Goal: Information Seeking & Learning: Learn about a topic

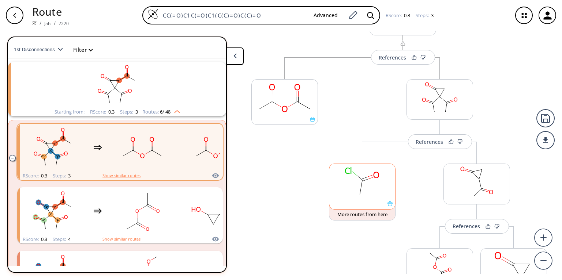
scroll to position [59, 0]
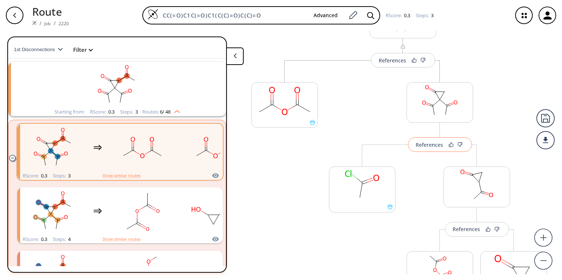
click at [426, 148] on button "References" at bounding box center [440, 145] width 64 height 15
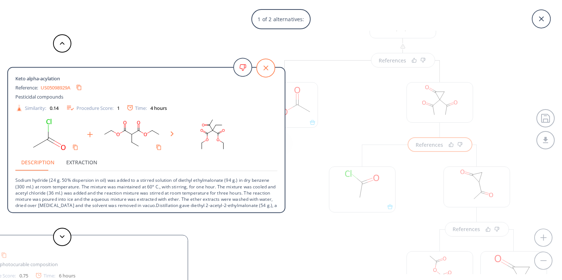
click at [266, 65] on icon at bounding box center [265, 68] width 18 height 18
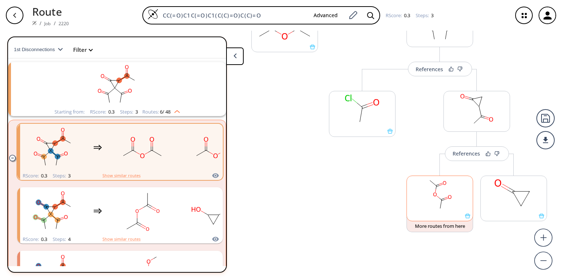
scroll to position [139, 0]
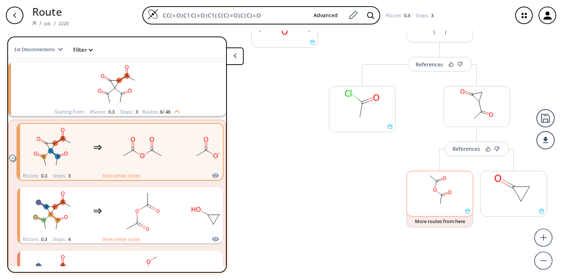
click at [442, 199] on rect at bounding box center [440, 190] width 66 height 37
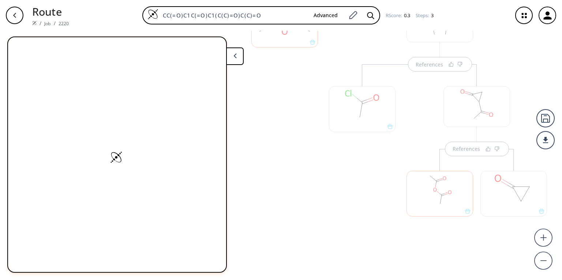
scroll to position [0, 0]
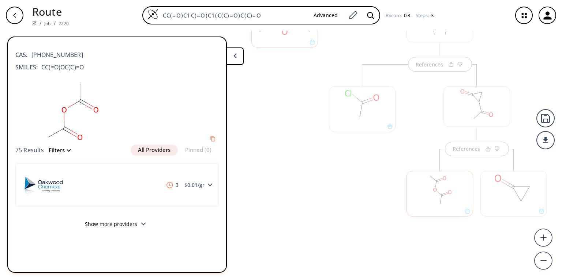
click at [361, 125] on div at bounding box center [362, 109] width 67 height 46
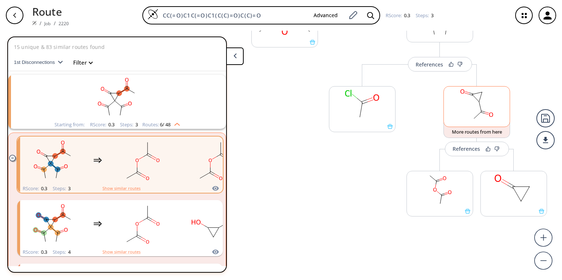
click at [464, 104] on rect at bounding box center [477, 105] width 66 height 37
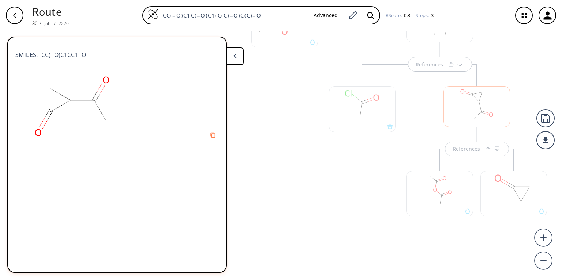
click at [350, 121] on div at bounding box center [362, 109] width 67 height 46
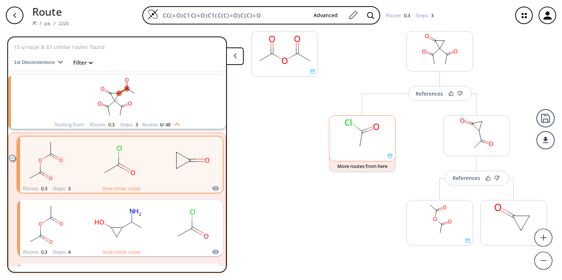
scroll to position [80, 0]
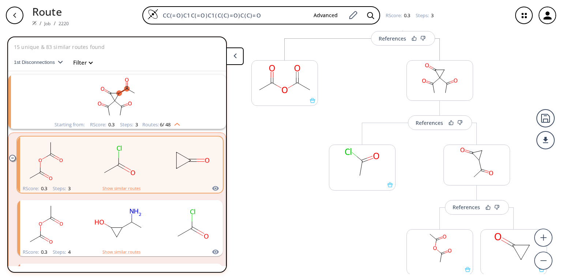
click at [370, 230] on div "More routes from here" at bounding box center [362, 213] width 74 height 181
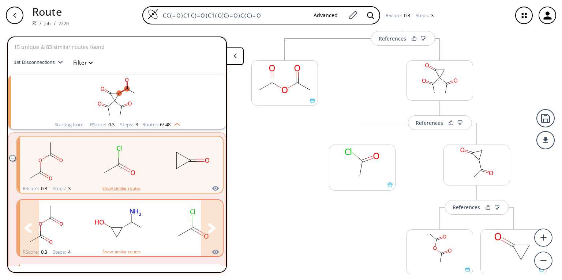
click at [82, 211] on div "clusters" at bounding box center [74, 224] width 301 height 48
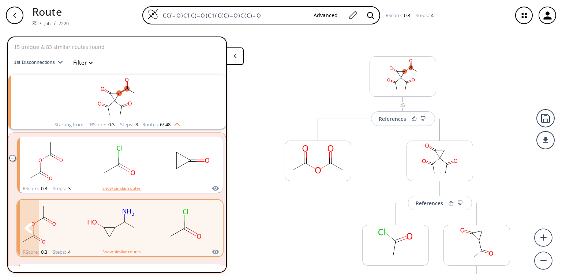
click at [208, 223] on icon "clusters" at bounding box center [212, 228] width 8 height 10
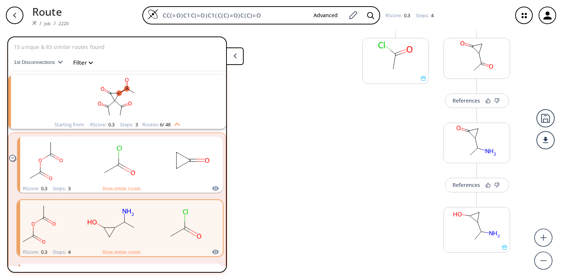
scroll to position [176, 0]
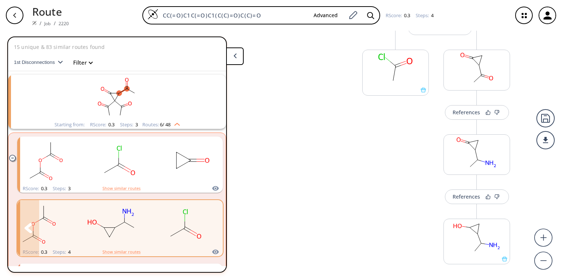
click at [142, 231] on rect "clusters" at bounding box center [112, 224] width 66 height 46
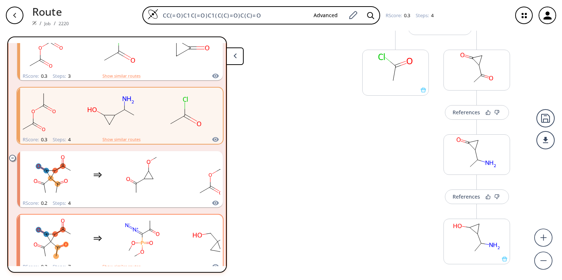
scroll to position [117, 0]
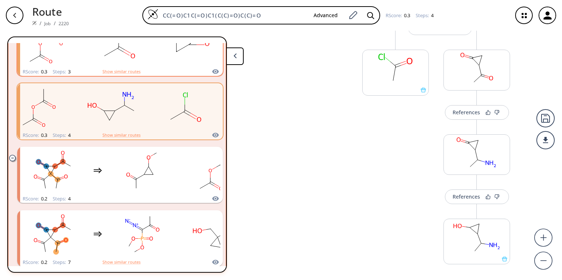
click at [85, 68] on div "RScore : 0.3 Steps : 3 Show similar routes" at bounding box center [120, 72] width 206 height 8
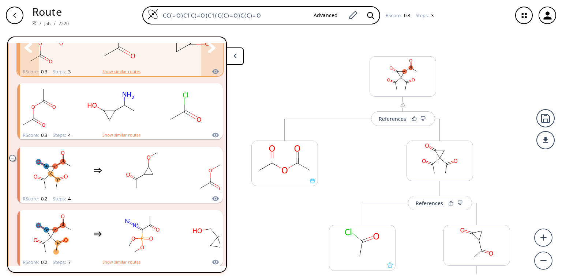
click at [86, 60] on rect "clusters" at bounding box center [119, 44] width 66 height 46
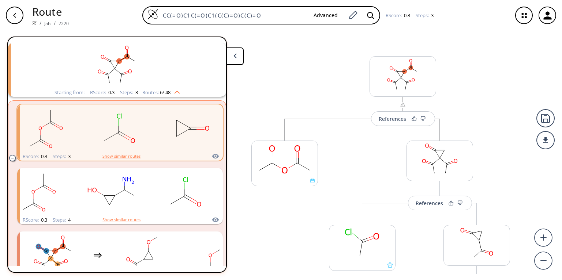
scroll to position [29, 0]
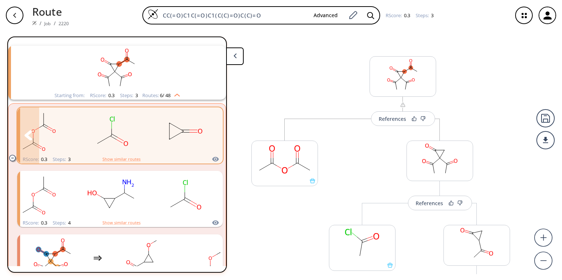
click at [209, 136] on icon "clusters" at bounding box center [212, 136] width 8 height 10
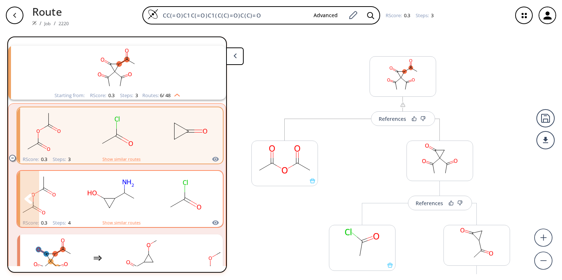
scroll to position [0, 0]
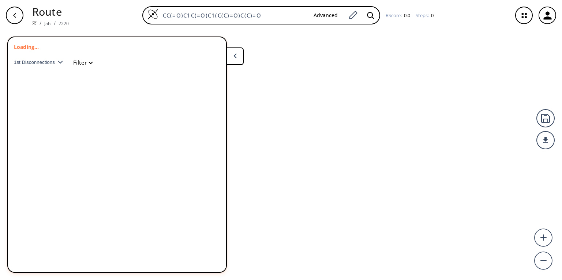
click at [69, 60] on button "Filter" at bounding box center [80, 62] width 23 height 5
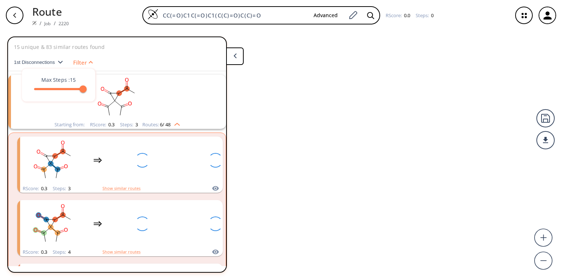
scroll to position [13, 0]
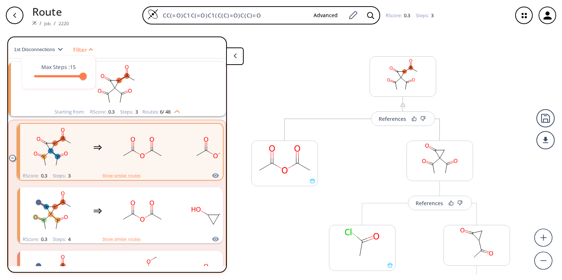
click at [125, 147] on div at bounding box center [125, 155] width 236 height 237
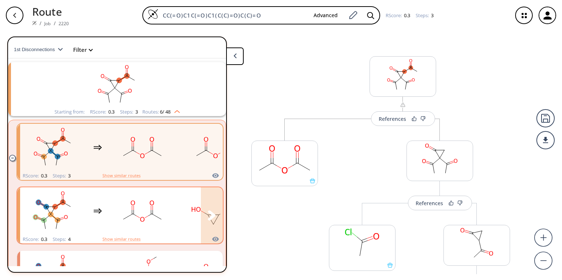
click at [74, 215] on rect "clusters" at bounding box center [53, 212] width 66 height 46
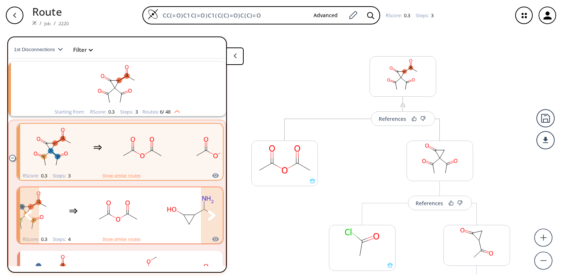
click at [209, 211] on icon "clusters" at bounding box center [212, 216] width 8 height 10
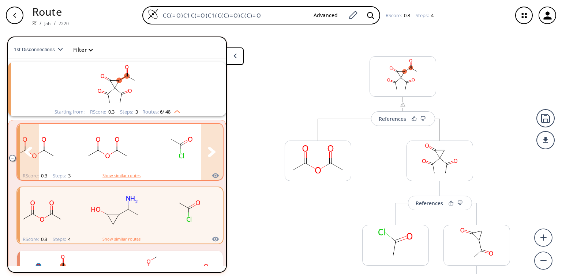
click at [208, 147] on icon "clusters" at bounding box center [212, 152] width 8 height 10
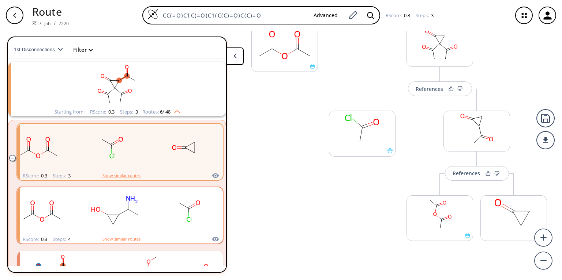
scroll to position [139, 0]
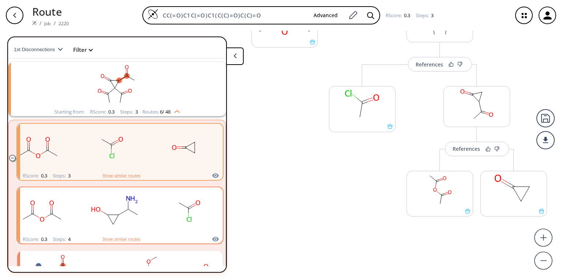
click at [399, 145] on div "More routes from here References More routes from here More routes from here" at bounding box center [476, 154] width 155 height 181
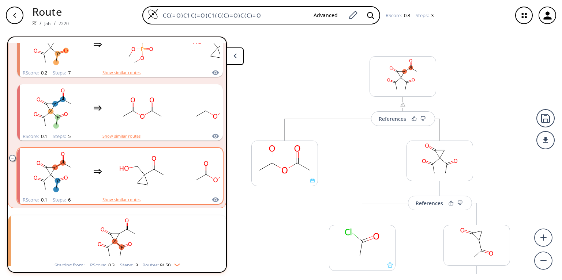
scroll to position [309, 0]
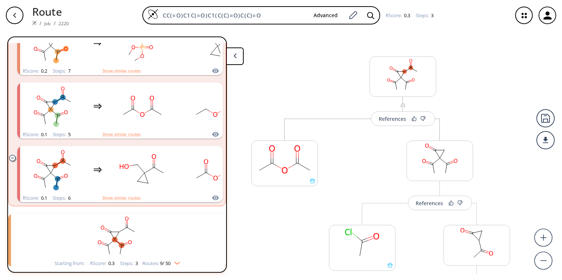
click at [178, 259] on img "clusters" at bounding box center [175, 262] width 10 height 6
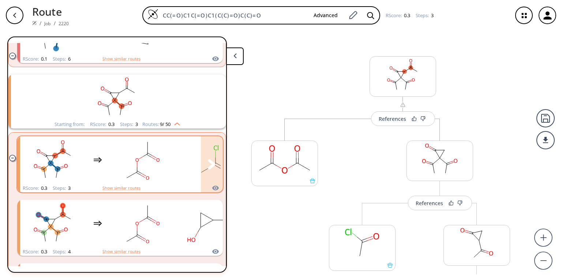
scroll to position [455, 0]
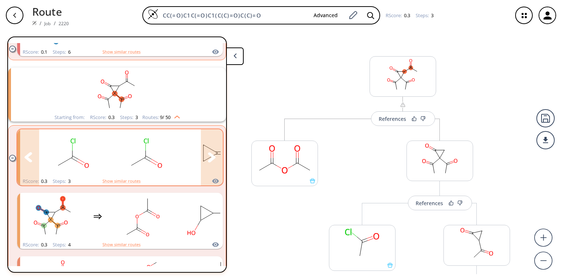
click at [209, 152] on icon "clusters" at bounding box center [212, 157] width 8 height 10
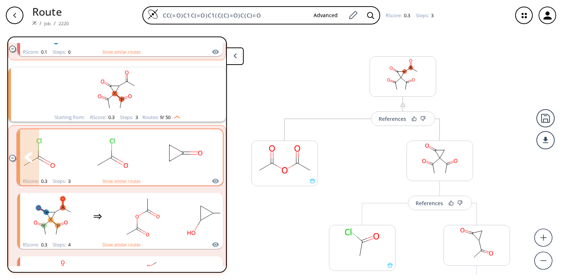
click at [189, 148] on rect "clusters" at bounding box center [185, 154] width 66 height 46
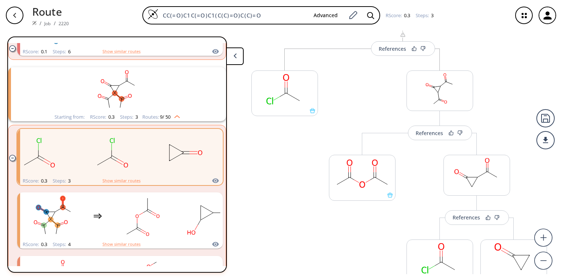
scroll to position [80, 0]
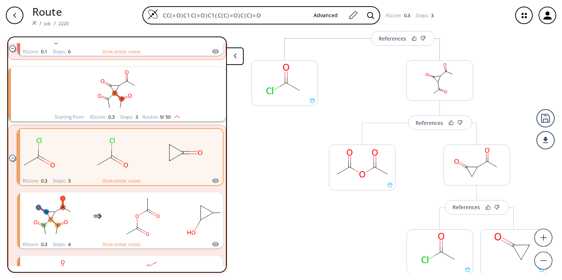
click at [500, 98] on div "More routes from here References More routes from here More routes from here Re…" at bounding box center [439, 178] width 236 height 281
click at [540, 78] on div "More routes from here References More routes from here More routes from here Re…" at bounding box center [439, 178] width 236 height 281
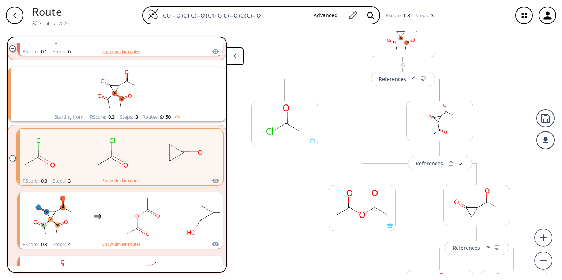
scroll to position [22, 0]
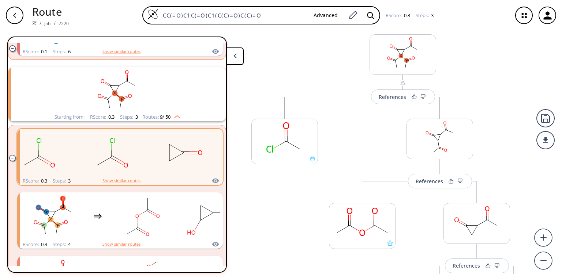
click at [0, 138] on div "References More routes from here More routes from here References More routes f…" at bounding box center [281, 153] width 562 height 244
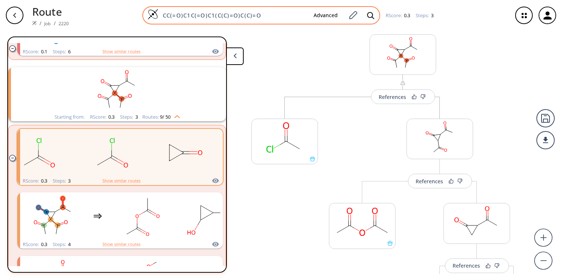
click at [265, 12] on input "CC(=O)C1C(=O)C1(C(C)=O)C(C)=O" at bounding box center [232, 15] width 149 height 7
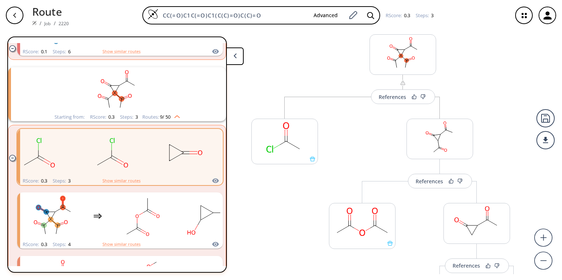
drag, startPoint x: 264, startPoint y: 15, endPoint x: 123, endPoint y: 14, distance: 141.2
click at [123, 14] on div "CC(=O)C1C(=O)C1(C(C)=O)C(C)=O Advanced RScore : 0.3 Steps : 3" at bounding box center [291, 15] width 432 height 18
paste input "/C=C/C1C(C(C)=O)C1(C)C"
type input "CC(=O)/C=C/C1C(C(C)=O)C1(C)C"
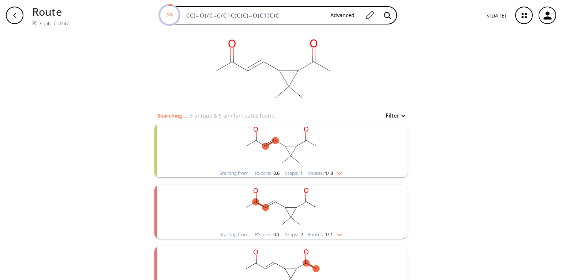
click at [252, 162] on rect "clusters" at bounding box center [281, 147] width 190 height 46
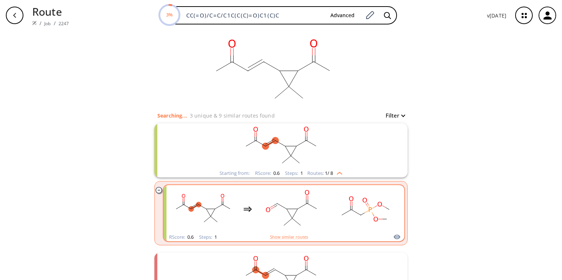
click at [256, 206] on div "clusters" at bounding box center [284, 209] width 228 height 48
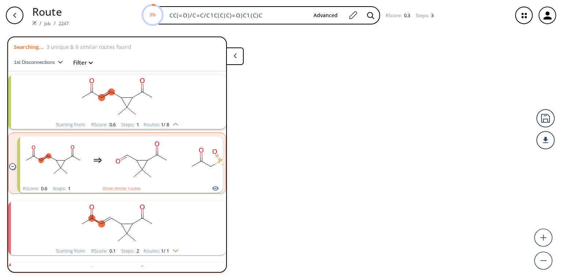
scroll to position [13, 0]
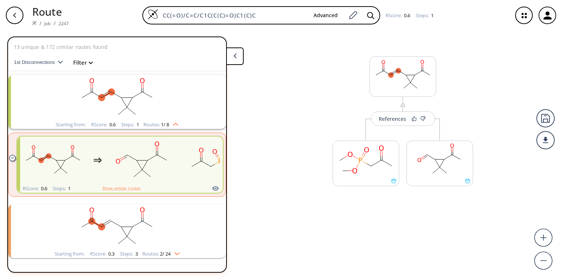
scroll to position [13, 0]
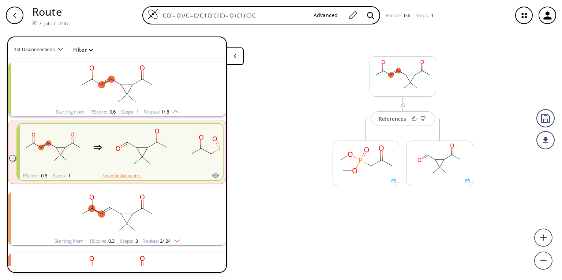
click at [75, 14] on div "CC(=O)/C=C/C1C(C(C)=O)C1(C)C Advanced RScore : 0.6 Steps : 1" at bounding box center [291, 15] width 432 height 18
type input "CC(=O)C1(C(C)=O)C=CC1"
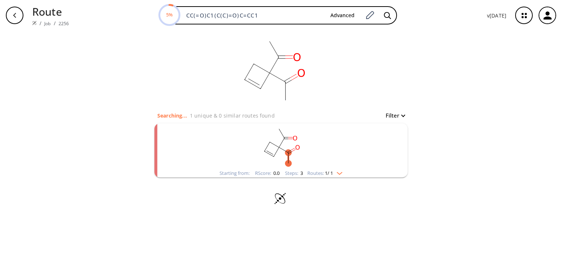
click at [339, 172] on img "clusters" at bounding box center [338, 172] width 10 height 6
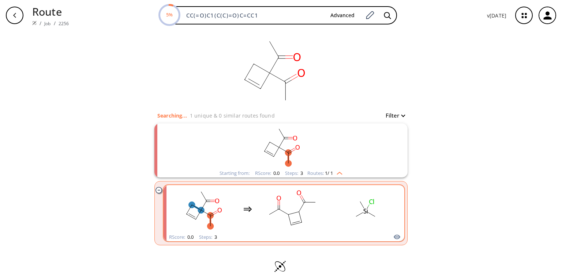
click at [375, 214] on ellipse "clusters" at bounding box center [375, 217] width 7 height 7
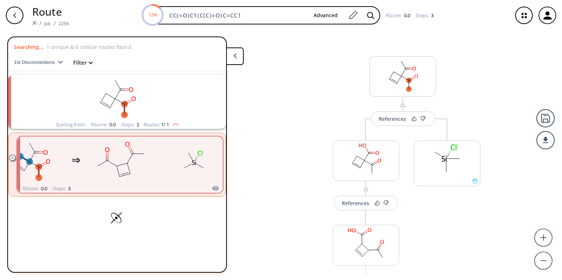
click at [176, 121] on img "clusters" at bounding box center [174, 123] width 10 height 6
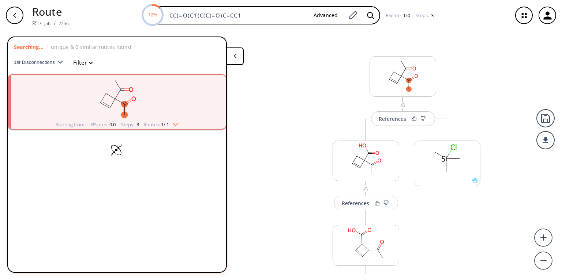
click at [176, 121] on img "clusters" at bounding box center [174, 123] width 10 height 6
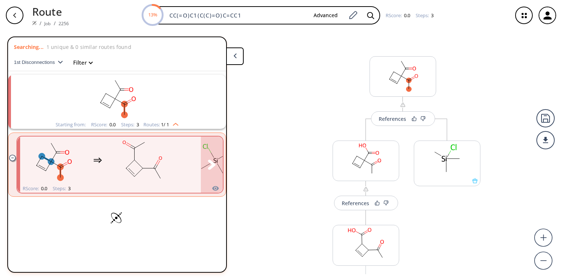
click at [199, 160] on rect "clusters" at bounding box center [215, 161] width 66 height 46
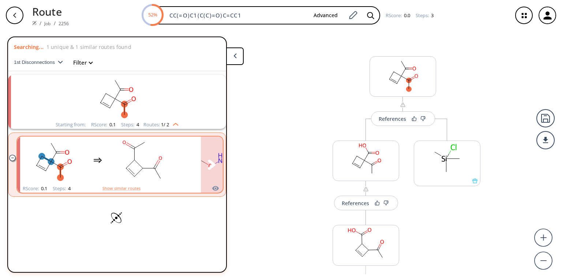
click at [121, 165] on rect "clusters" at bounding box center [142, 161] width 66 height 46
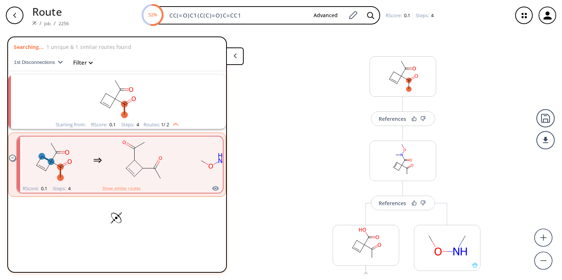
click at [176, 120] on img "clusters" at bounding box center [174, 123] width 10 height 6
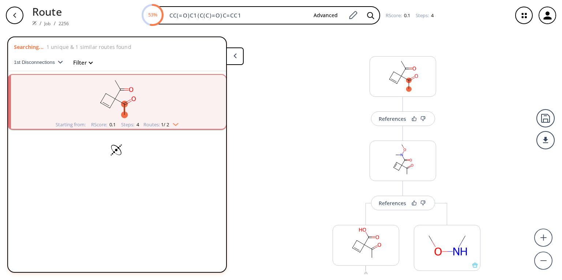
click at [176, 120] on img "clusters" at bounding box center [174, 123] width 10 height 6
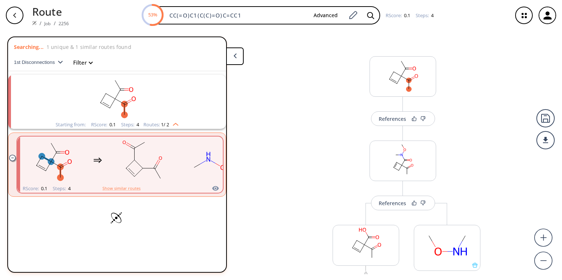
click at [175, 120] on img "clusters" at bounding box center [174, 123] width 10 height 6
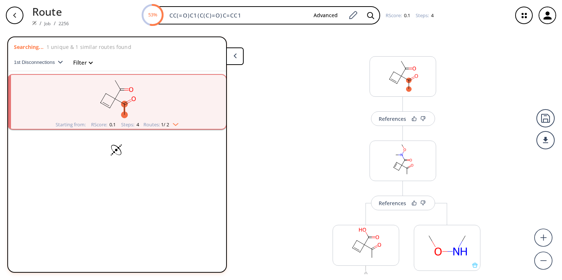
click at [175, 120] on img "clusters" at bounding box center [174, 123] width 10 height 6
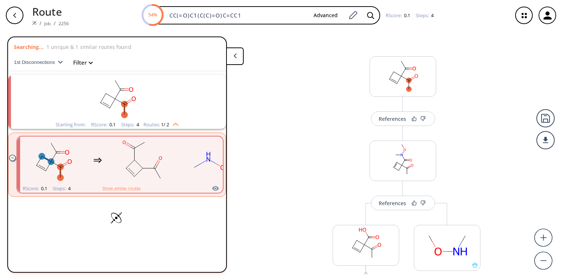
click at [232, 54] on button at bounding box center [235, 57] width 18 height 18
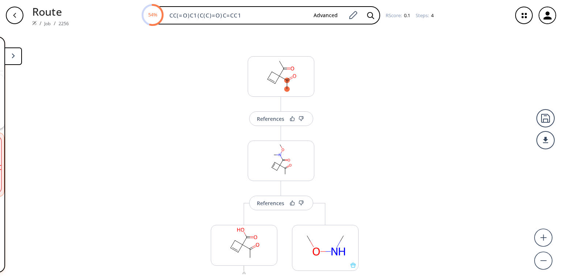
click at [8, 60] on button at bounding box center [13, 57] width 18 height 18
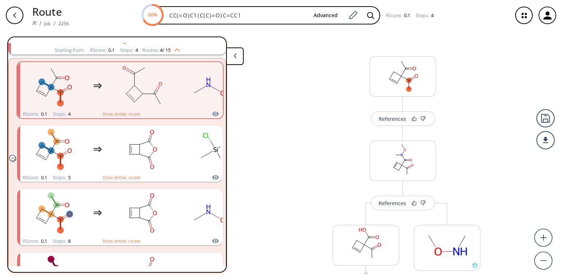
scroll to position [37, 0]
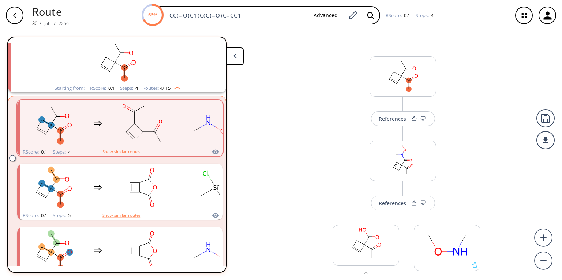
click at [138, 149] on button "Show similar routes" at bounding box center [121, 152] width 38 height 7
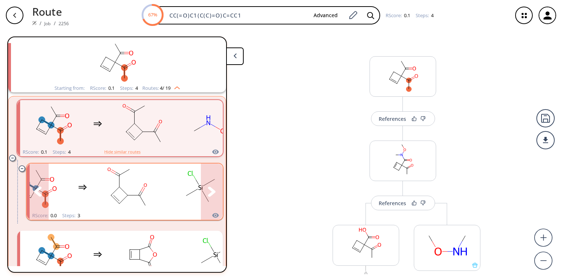
click at [206, 180] on button "clusters" at bounding box center [212, 192] width 22 height 56
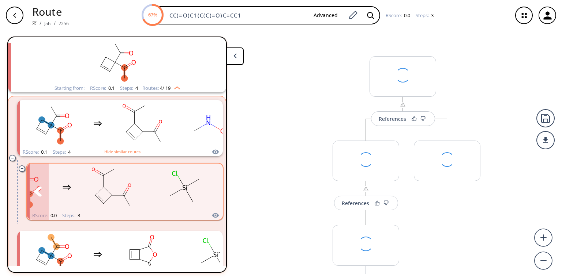
click at [211, 188] on icon "clusters" at bounding box center [212, 192] width 8 height 10
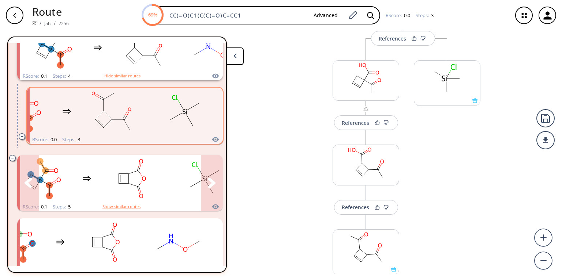
scroll to position [103, 0]
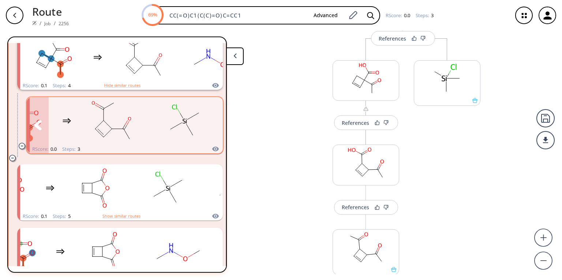
click at [143, 127] on rect "clusters" at bounding box center [112, 121] width 66 height 46
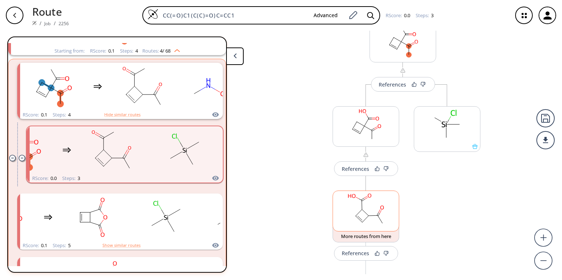
scroll to position [0, 0]
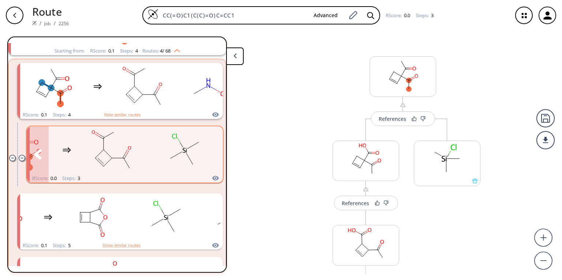
click at [148, 164] on div "clusters" at bounding box center [103, 151] width 228 height 48
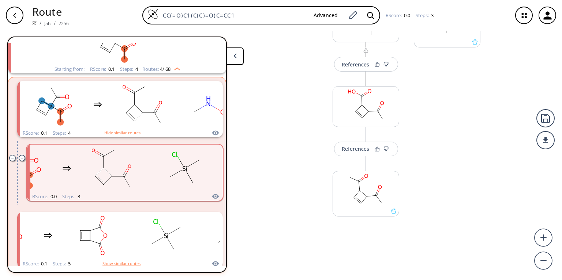
scroll to position [59, 0]
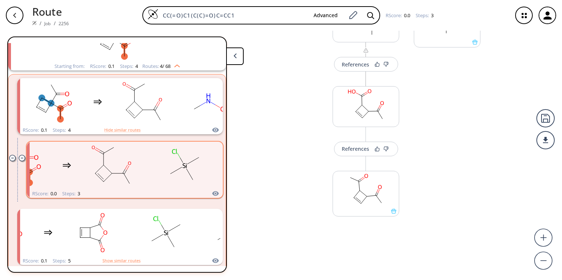
click at [102, 190] on div "RScore : 0.0 Steps : 3" at bounding box center [125, 194] width 196 height 8
click at [20, 157] on icon "clusters" at bounding box center [22, 158] width 6 height 6
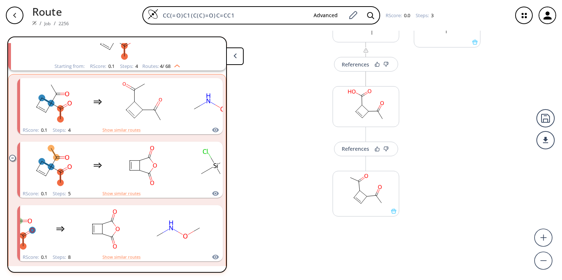
click at [10, 157] on icon "clusters" at bounding box center [12, 158] width 6 height 6
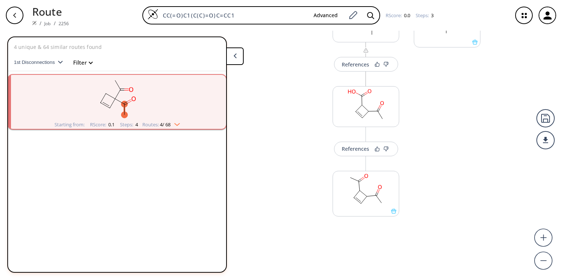
scroll to position [0, 0]
click at [177, 123] on div "Routes: 4 / 68" at bounding box center [161, 125] width 38 height 5
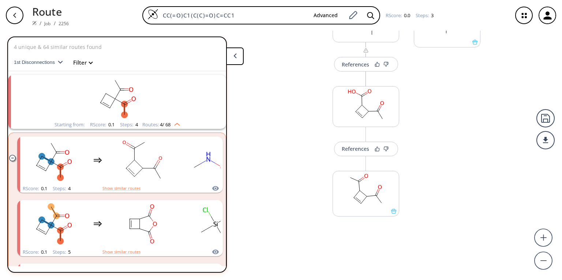
click at [162, 123] on span "4 / 68" at bounding box center [165, 125] width 11 height 5
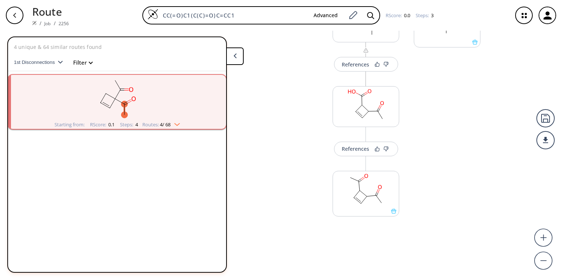
click at [162, 123] on span "4 / 68" at bounding box center [165, 125] width 11 height 5
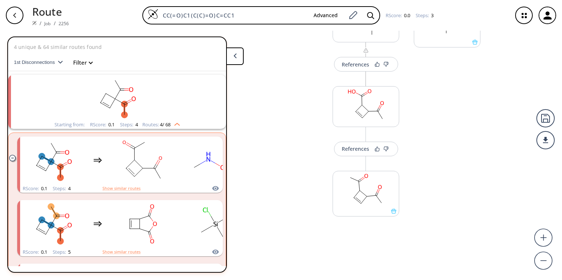
click at [69, 60] on button "Filter" at bounding box center [80, 62] width 23 height 5
click at [158, 60] on div at bounding box center [125, 155] width 236 height 237
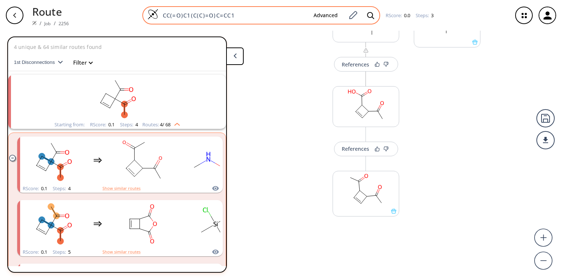
click at [222, 10] on div "CC(=O)C1(C(C)=O)C=CC1 Advanced" at bounding box center [261, 15] width 238 height 18
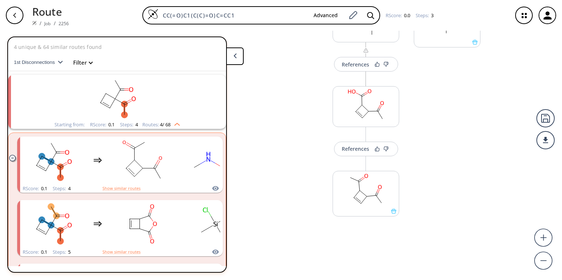
click at [11, 158] on icon "clusters" at bounding box center [12, 158] width 6 height 6
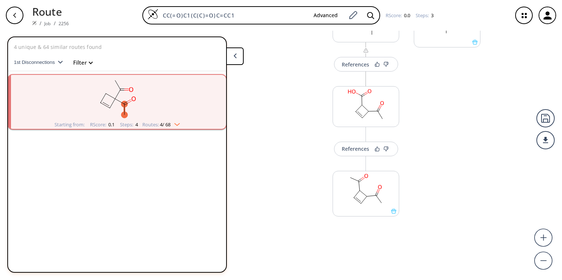
click at [184, 121] on div "Starting from: RScore : 0.1 Steps : 4 Routes: 4 / 68" at bounding box center [117, 125] width 136 height 8
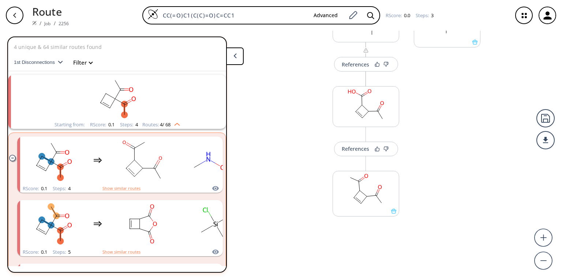
click at [132, 123] on div "Steps : 4" at bounding box center [129, 125] width 18 height 5
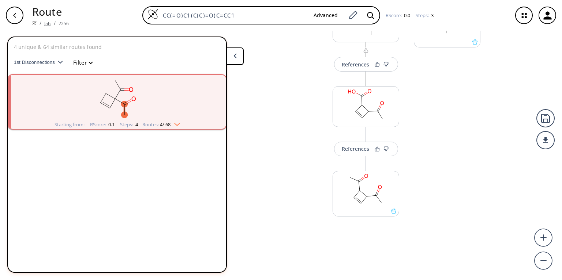
click at [44, 20] on link "Job" at bounding box center [47, 23] width 6 height 6
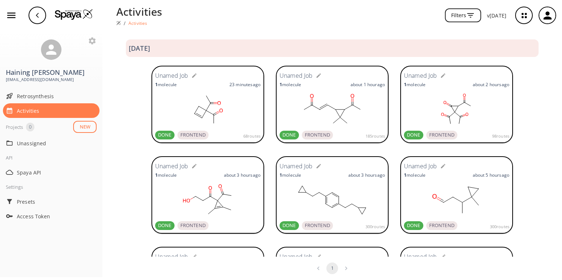
click at [207, 115] on rect at bounding box center [207, 109] width 105 height 37
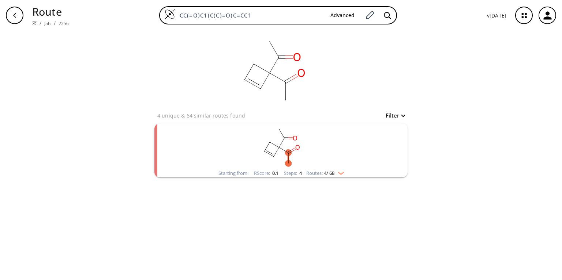
click at [348, 171] on div "Starting from: RScore : 0.1 Steps : 4 Routes: 4 / 68" at bounding box center [281, 173] width 136 height 8
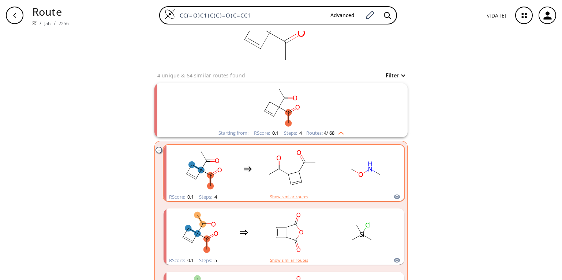
scroll to position [37, 0]
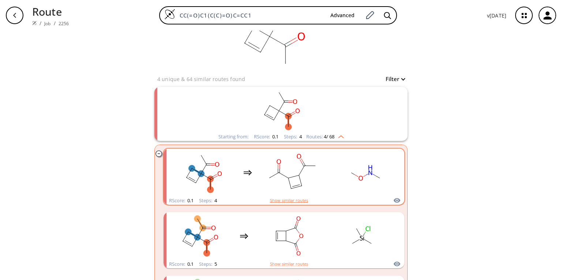
click at [300, 197] on button "Show similar routes" at bounding box center [289, 200] width 38 height 7
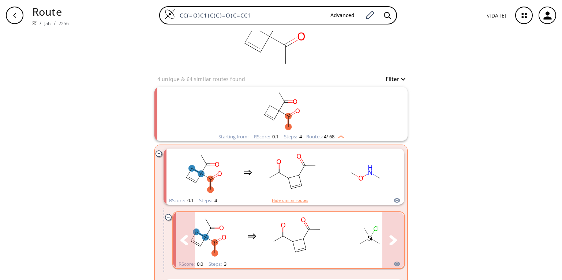
click at [391, 236] on icon "clusters" at bounding box center [393, 241] width 8 height 10
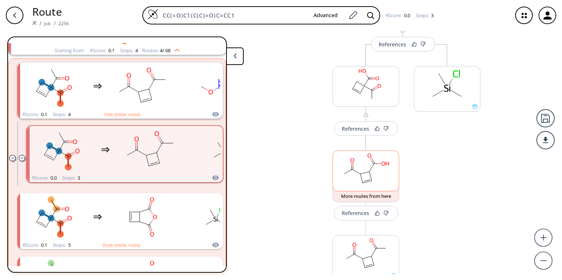
scroll to position [51, 0]
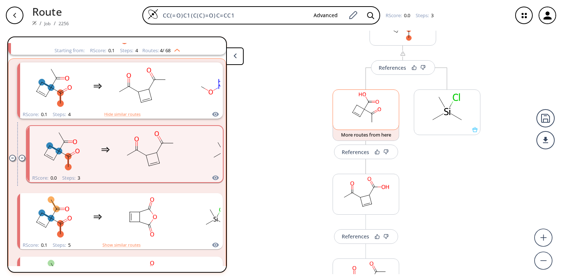
click at [362, 112] on ellipse at bounding box center [364, 109] width 5 height 5
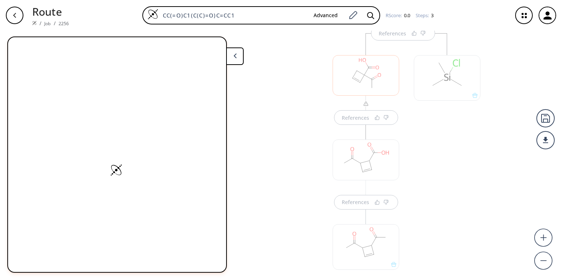
scroll to position [88, 0]
